Goal: Task Accomplishment & Management: Complete application form

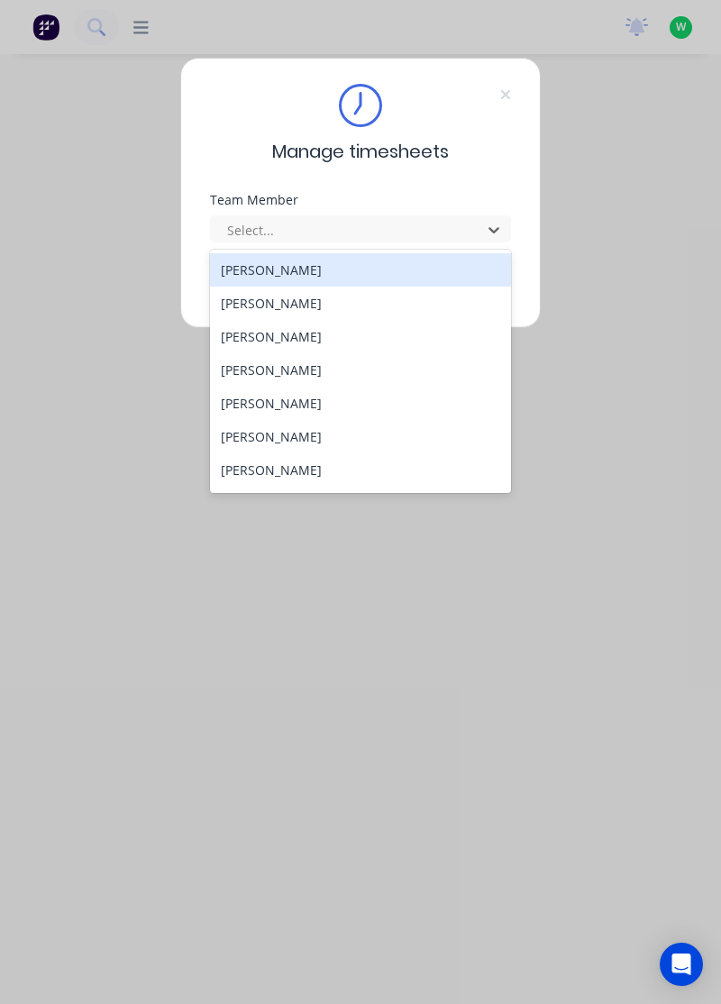
click at [298, 273] on div "[PERSON_NAME]" at bounding box center [361, 269] width 302 height 33
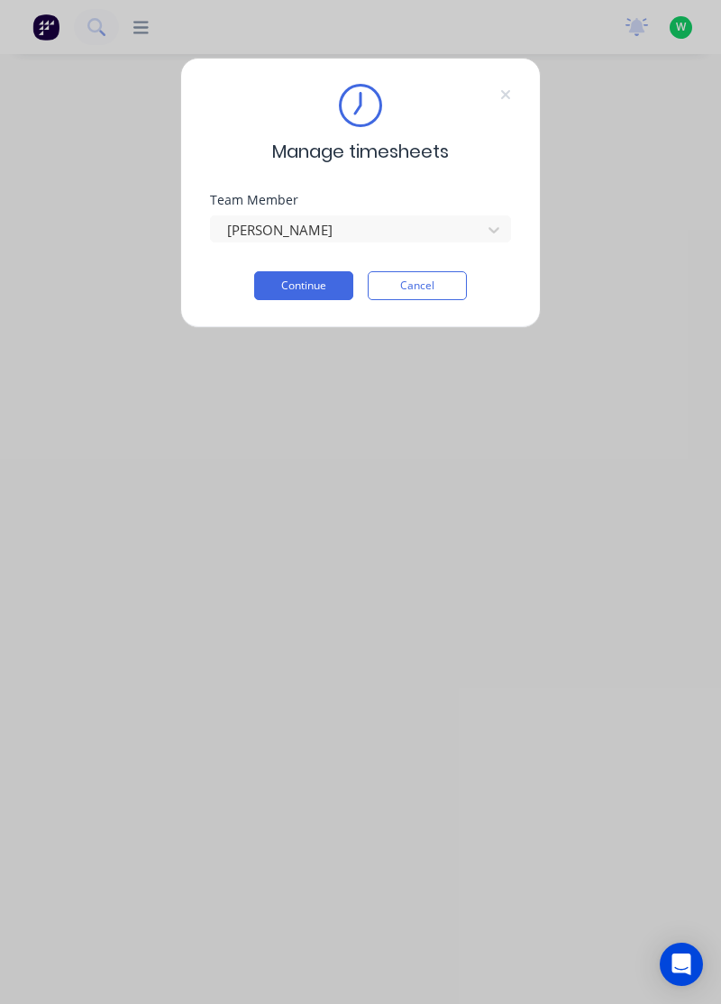
click at [308, 283] on button "Continue" at bounding box center [303, 285] width 99 height 29
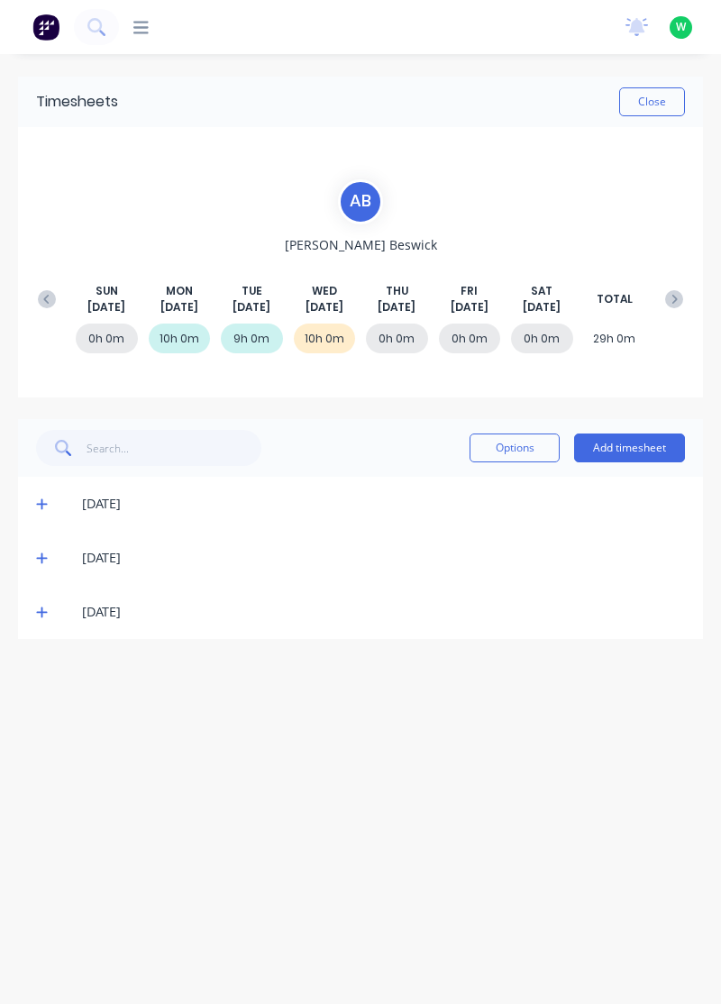
click at [639, 441] on button "Add timesheet" at bounding box center [629, 447] width 111 height 29
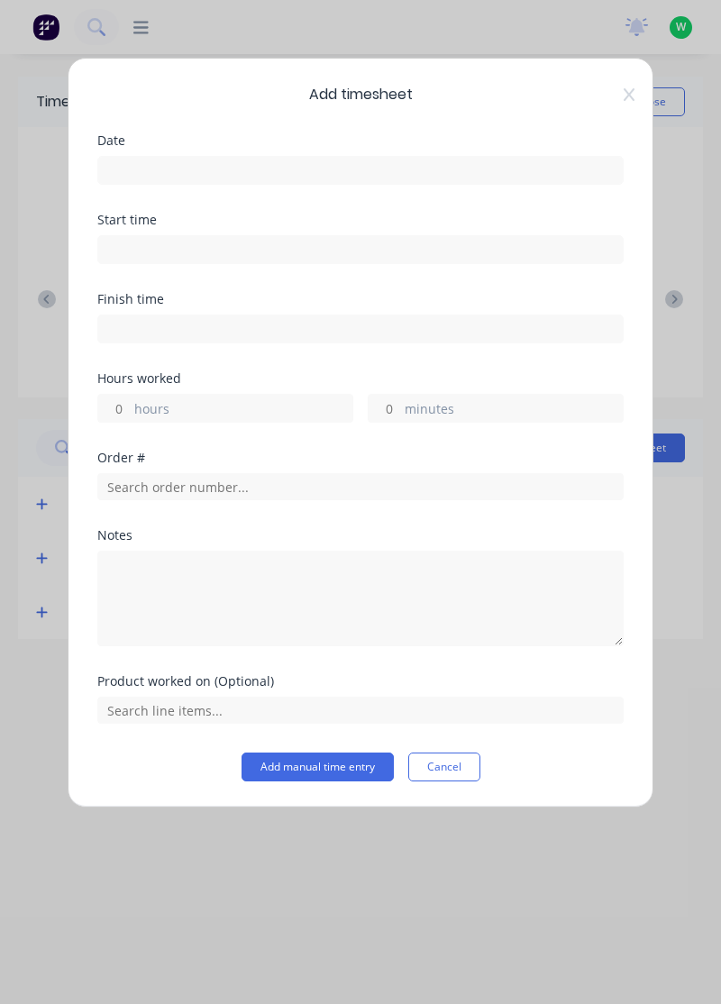
click at [420, 165] on input at bounding box center [360, 170] width 524 height 27
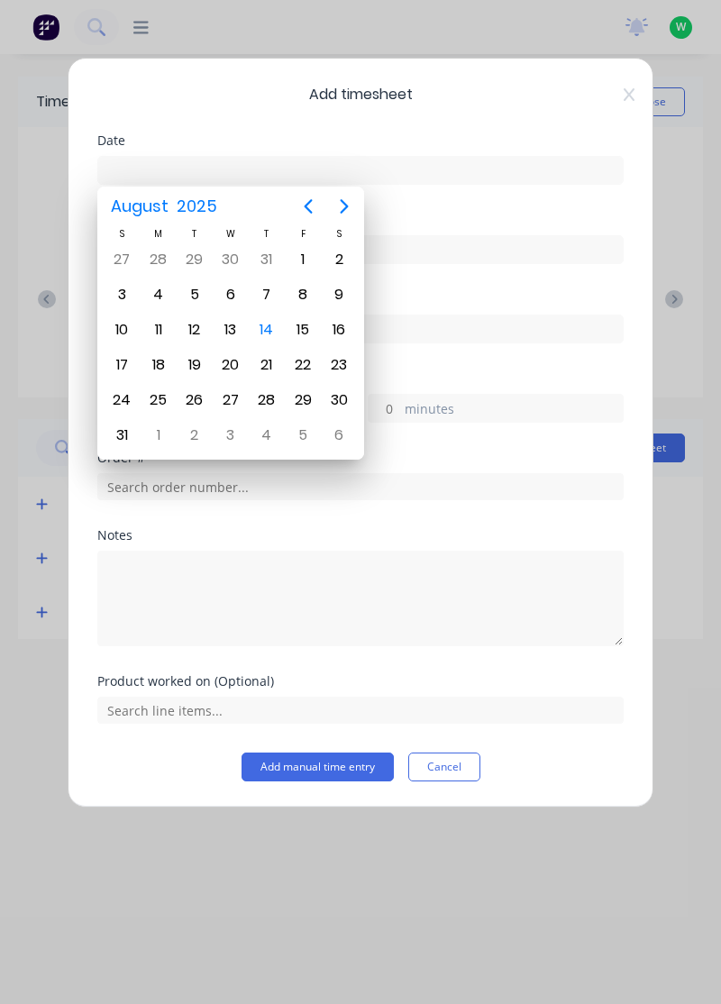
click at [263, 326] on div "14" at bounding box center [266, 329] width 27 height 27
type input "[DATE]"
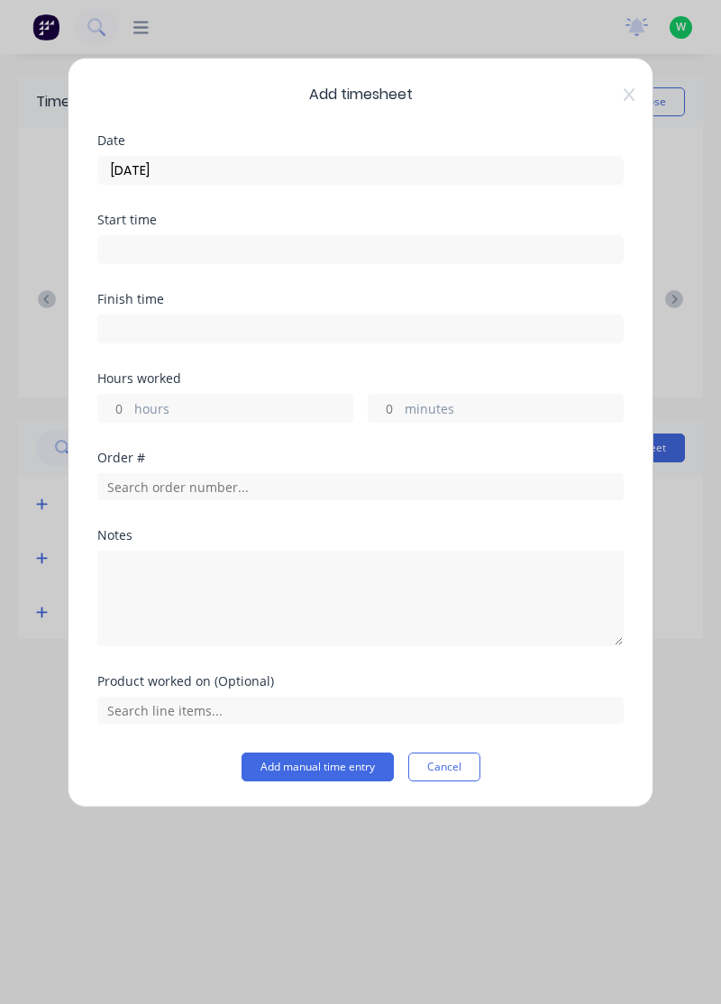
click at [231, 399] on label "hours" at bounding box center [243, 410] width 218 height 23
click at [130, 397] on input "hours" at bounding box center [114, 408] width 32 height 27
type input "1"
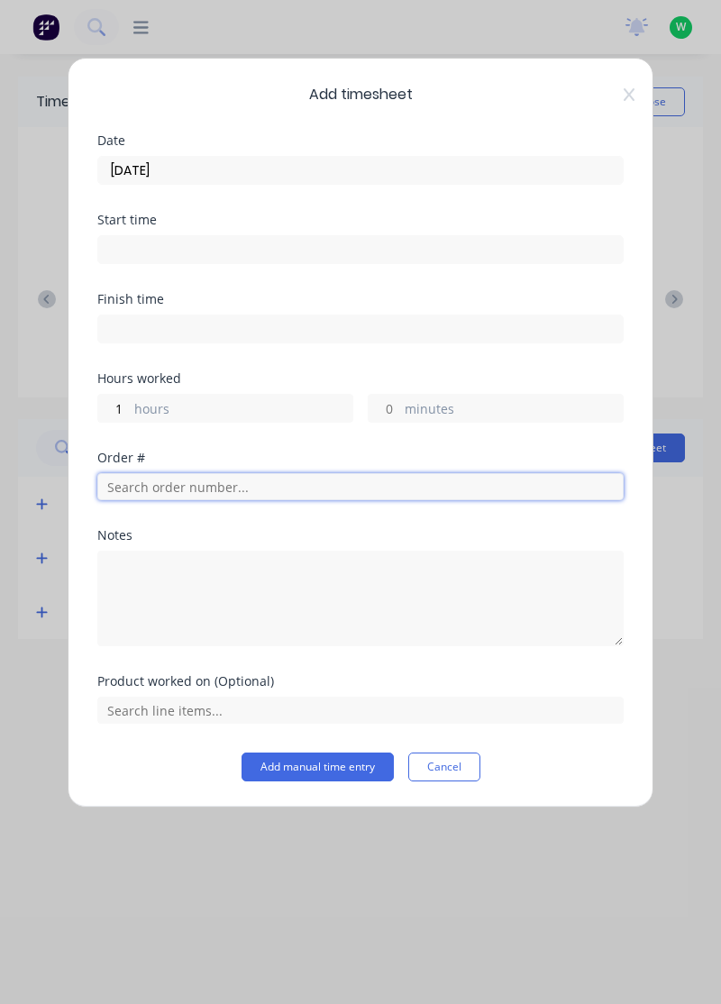
click at [240, 489] on input "text" at bounding box center [360, 486] width 526 height 27
type input "1"
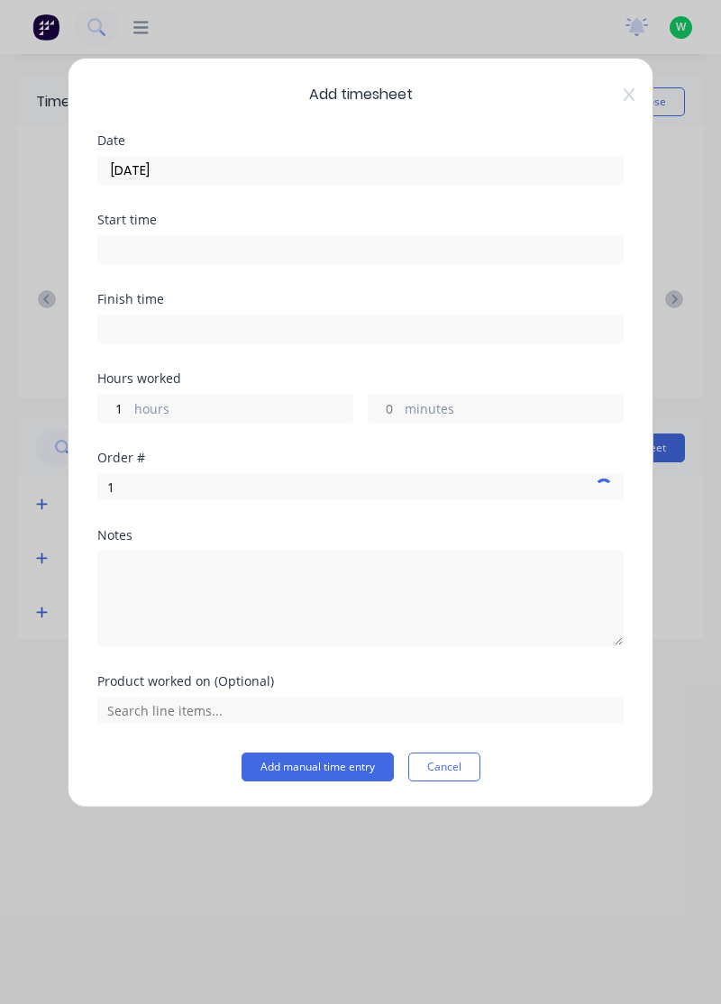
click at [265, 399] on label "hours" at bounding box center [243, 410] width 218 height 23
click at [130, 397] on input "1" at bounding box center [114, 408] width 32 height 27
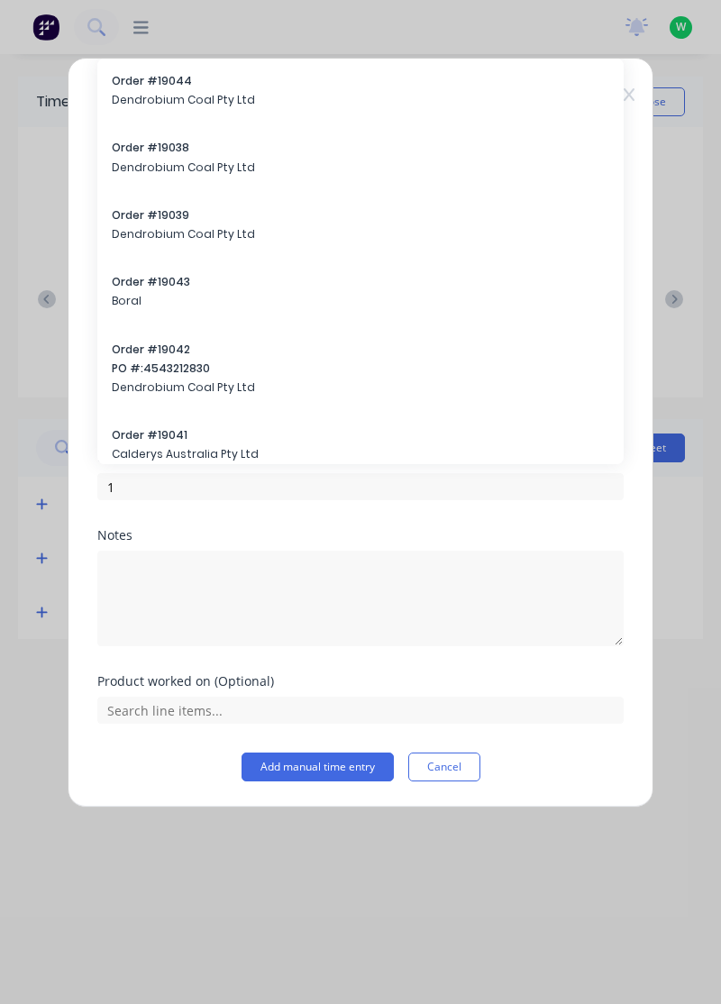
scroll to position [0, 4]
type input "0.75"
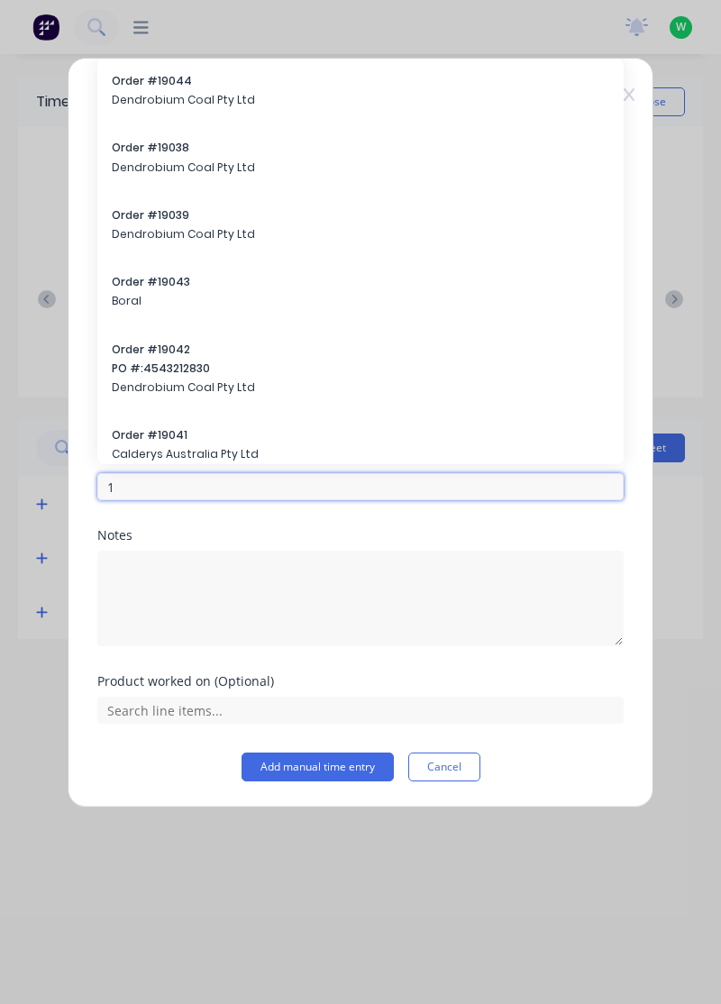
click at [278, 490] on input "1" at bounding box center [360, 486] width 526 height 27
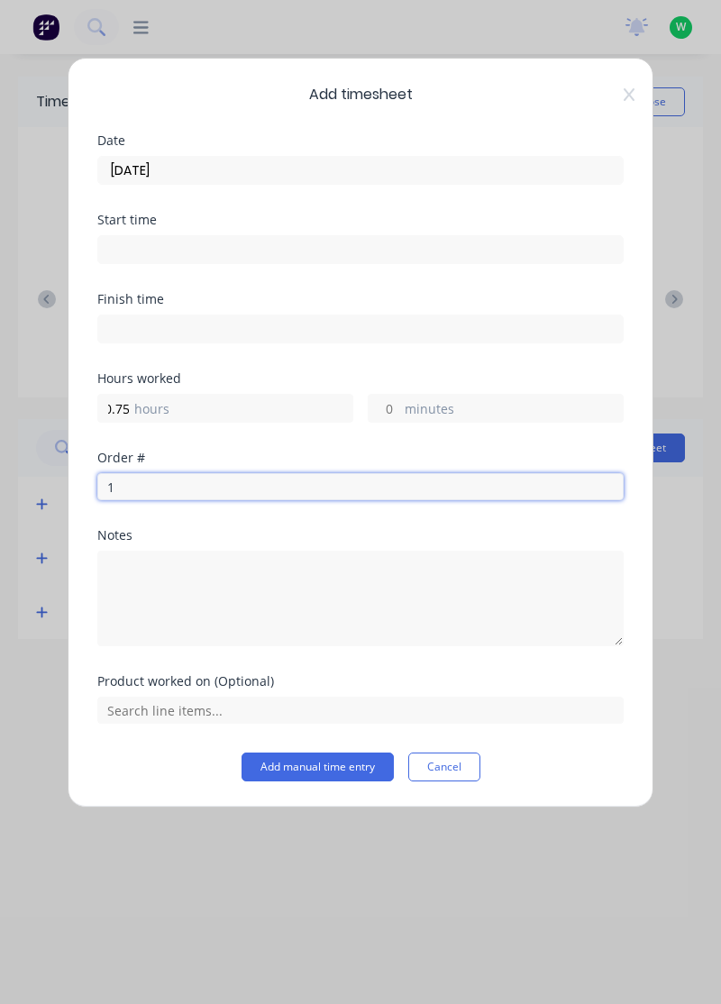
scroll to position [0, 0]
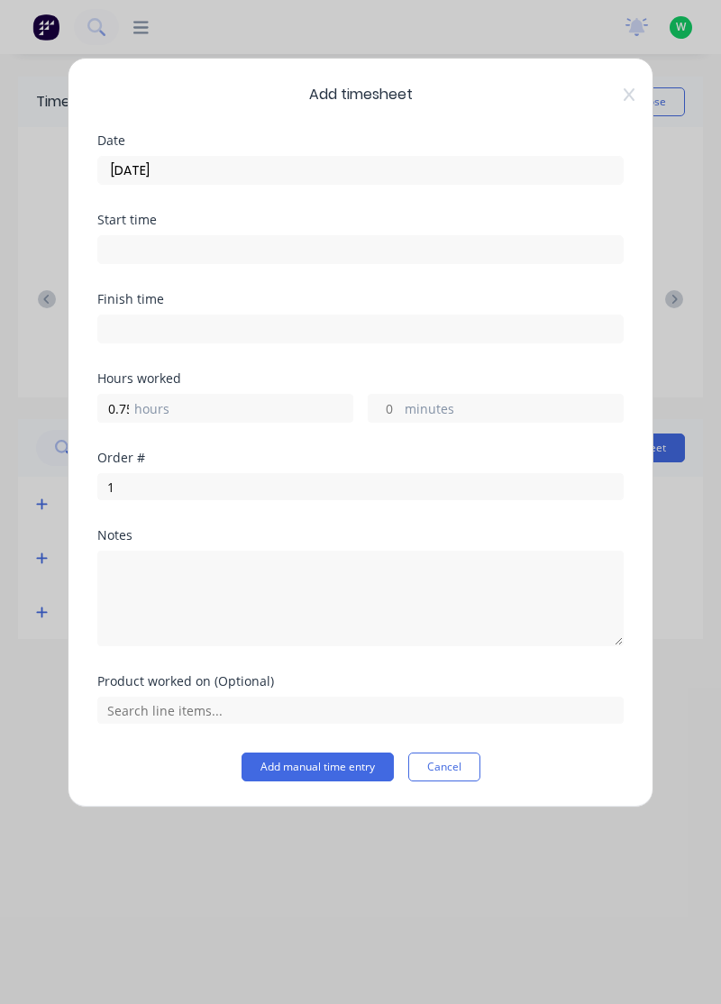
click at [240, 404] on label "hours" at bounding box center [243, 410] width 218 height 23
click at [130, 404] on input "0.75" at bounding box center [114, 408] width 32 height 27
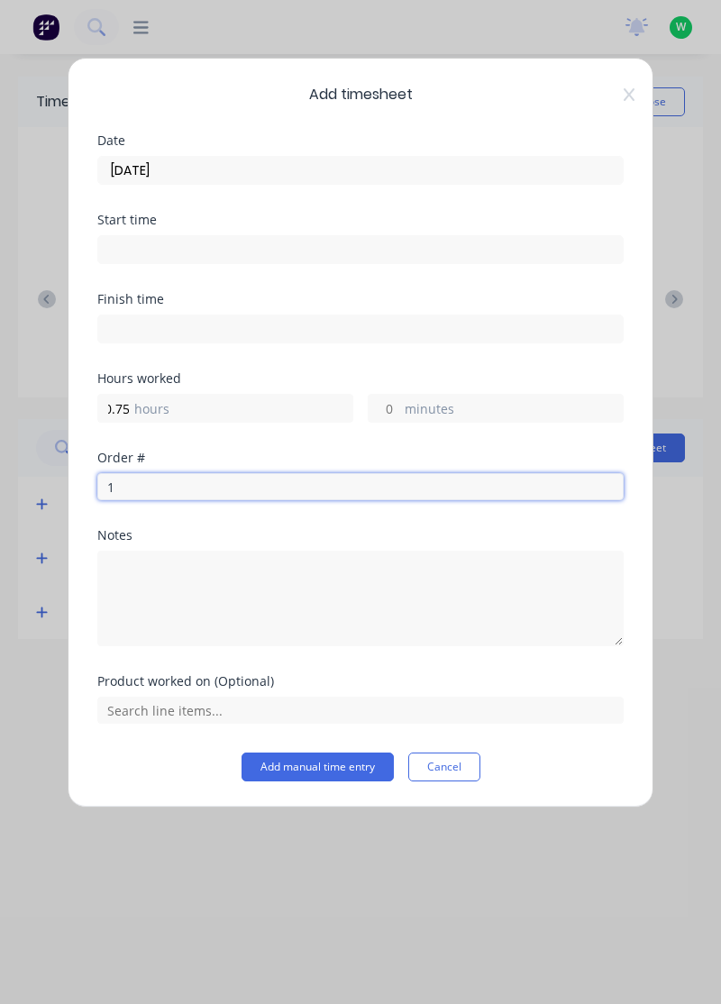
click at [248, 490] on input "1" at bounding box center [360, 486] width 526 height 27
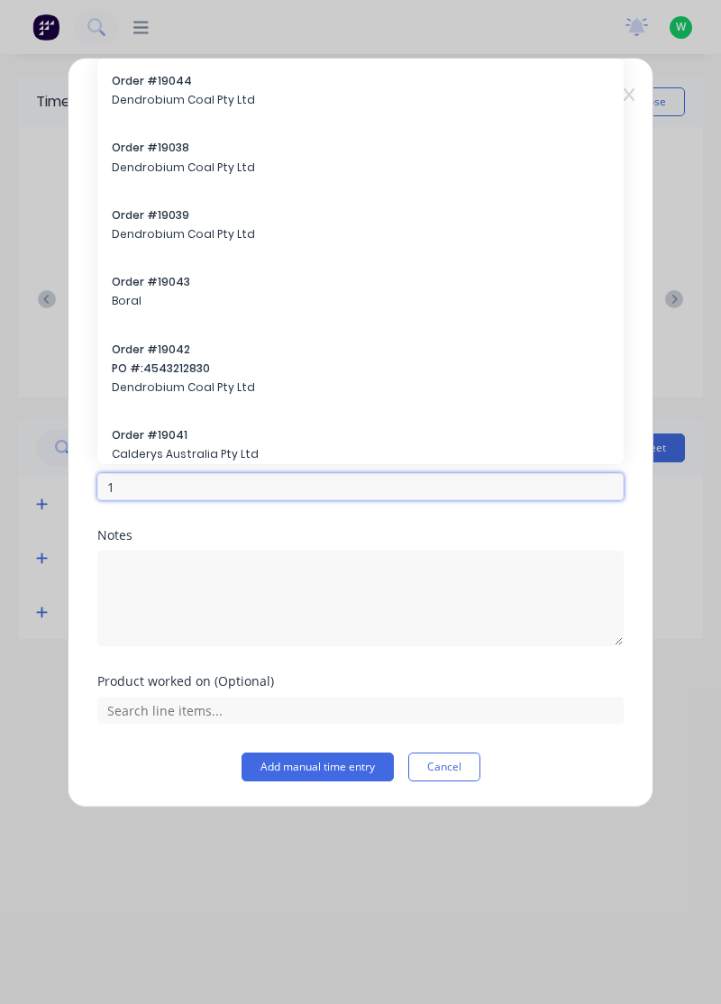
scroll to position [0, 0]
type input "19004"
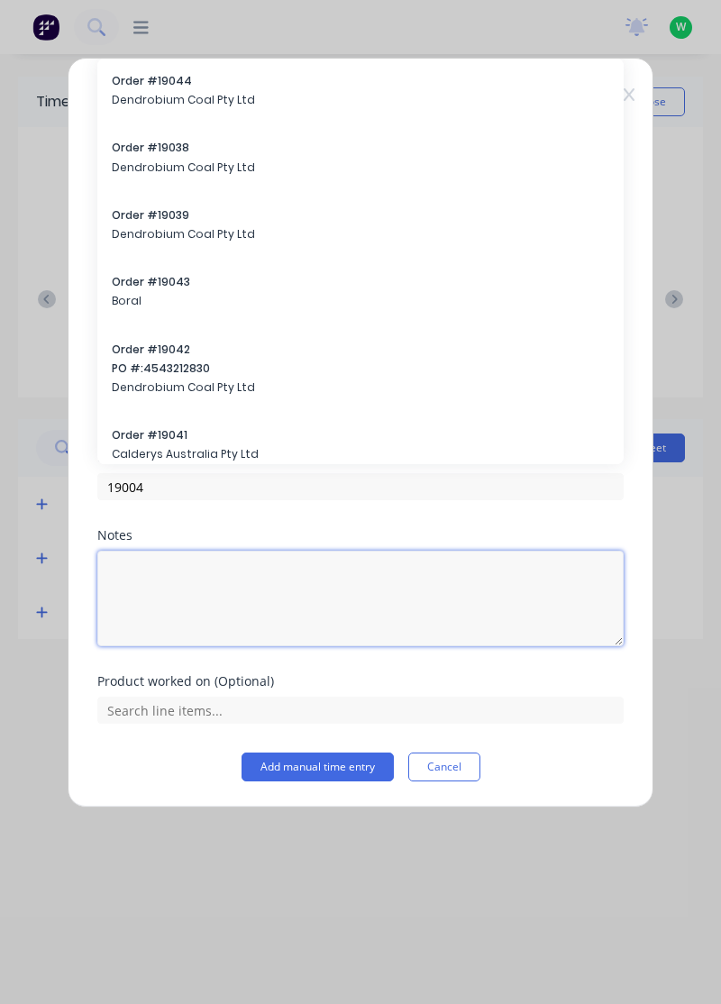
click at [223, 585] on textarea at bounding box center [360, 599] width 526 height 96
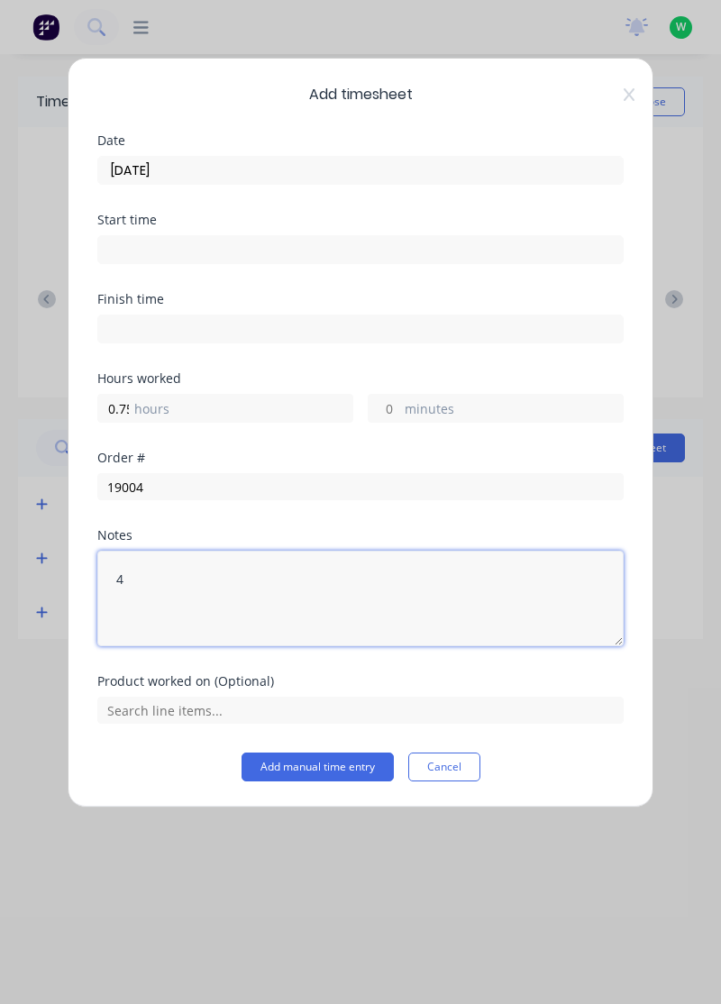
click at [222, 614] on textarea "4" at bounding box center [360, 599] width 526 height 96
type textarea "4"
type textarea "5x cfx bushes"
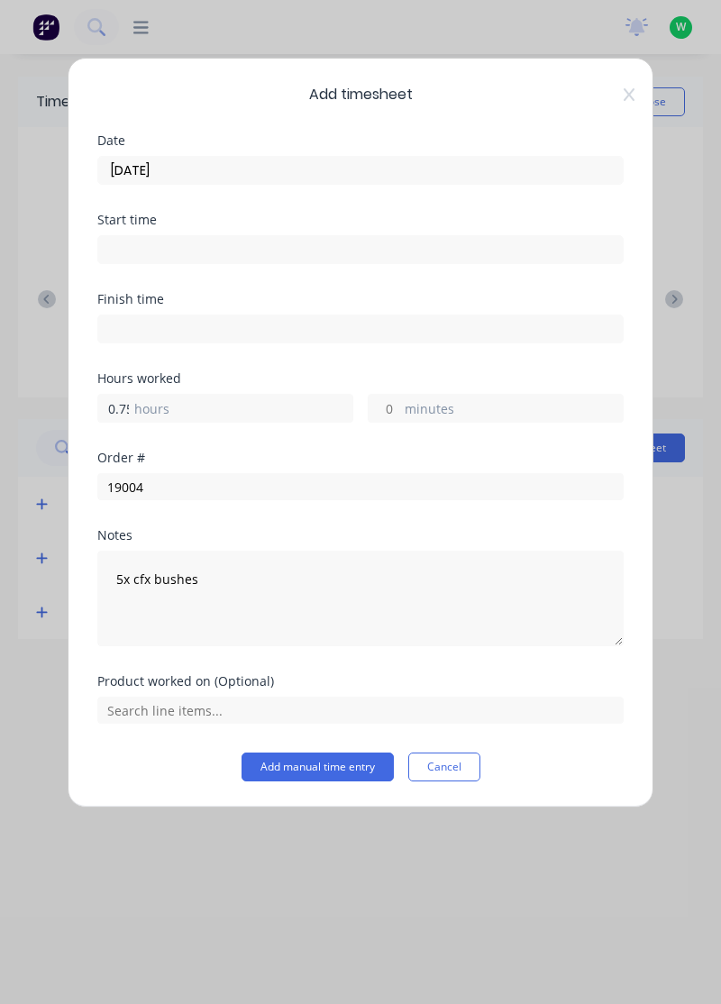
click at [127, 406] on input "0.75" at bounding box center [114, 408] width 32 height 27
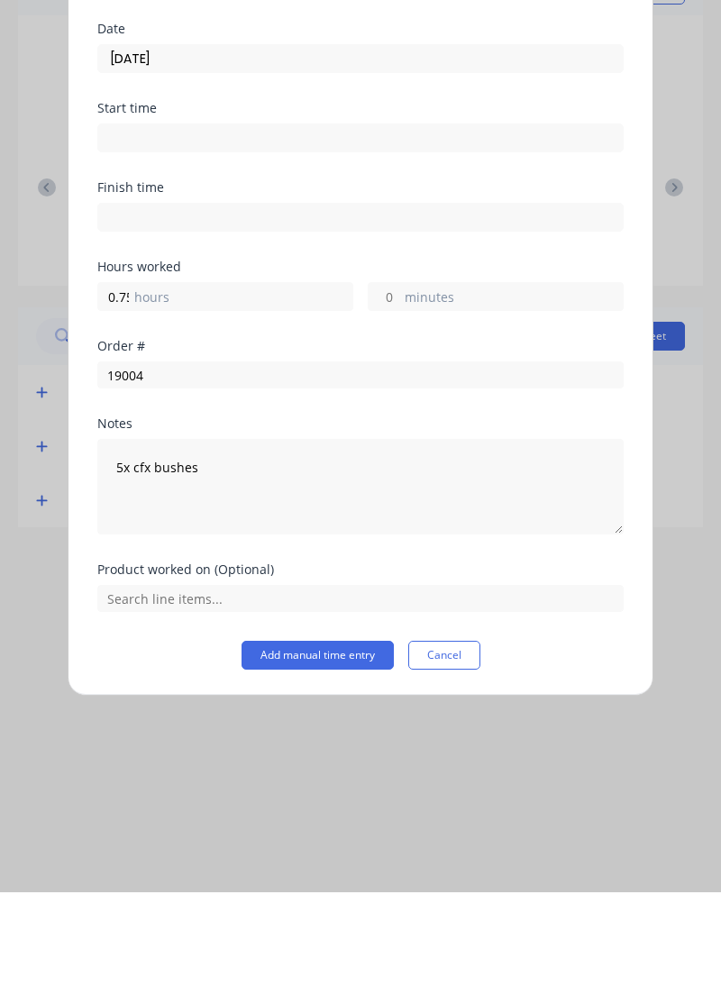
click at [361, 762] on button "Add manual time entry" at bounding box center [318, 766] width 152 height 29
